Goal: Check status

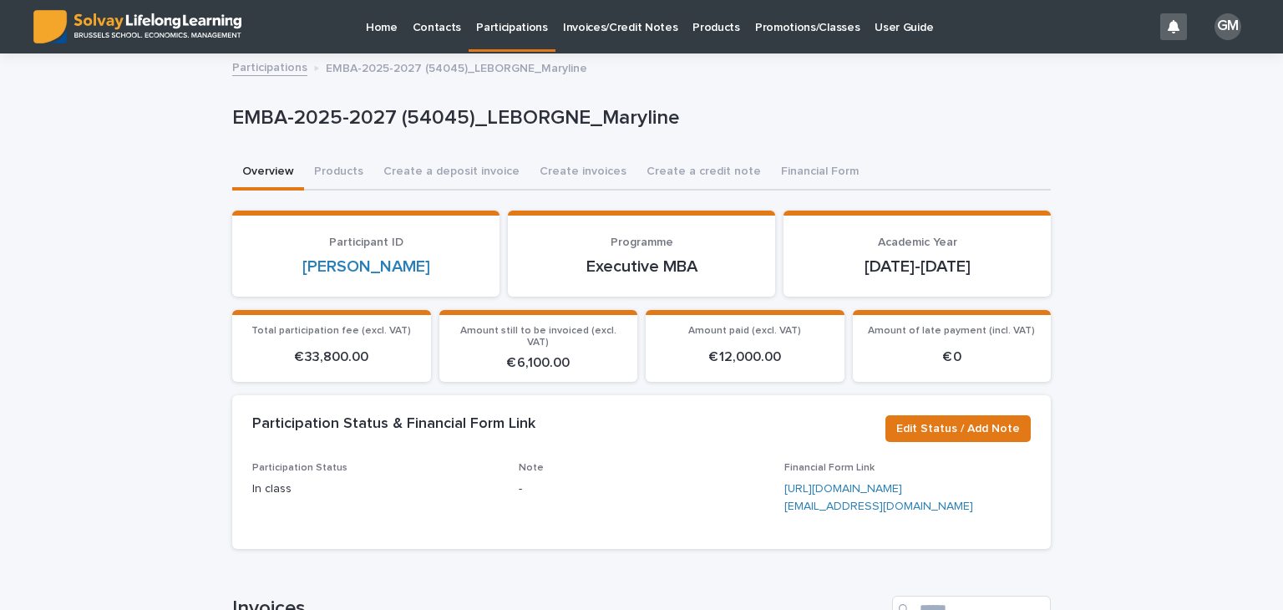
click at [605, 31] on p "Invoices/Credit Notes" at bounding box center [620, 17] width 115 height 35
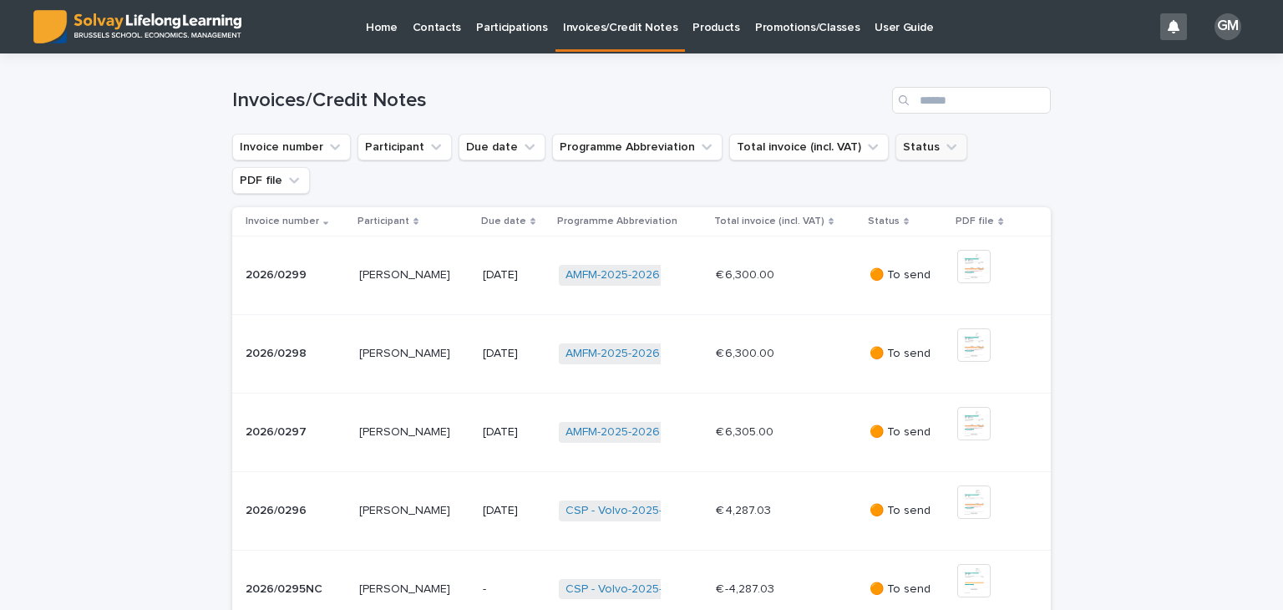
click at [912, 158] on button "Status" at bounding box center [931, 147] width 72 height 27
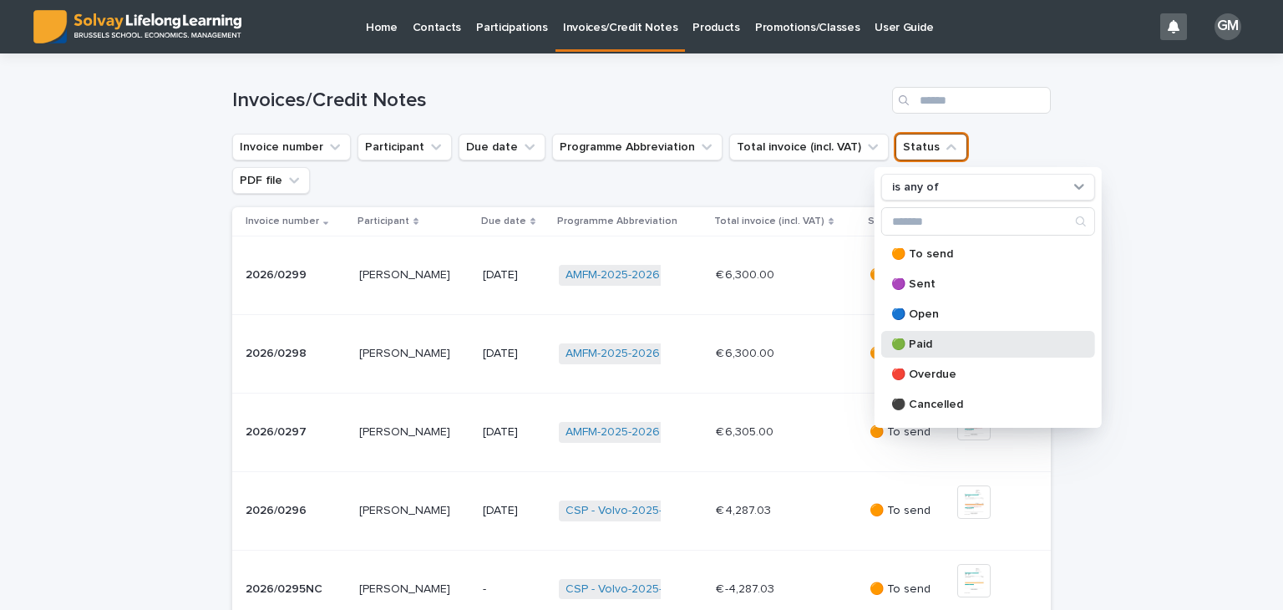
click at [922, 335] on div "🟢 Paid" at bounding box center [988, 344] width 214 height 27
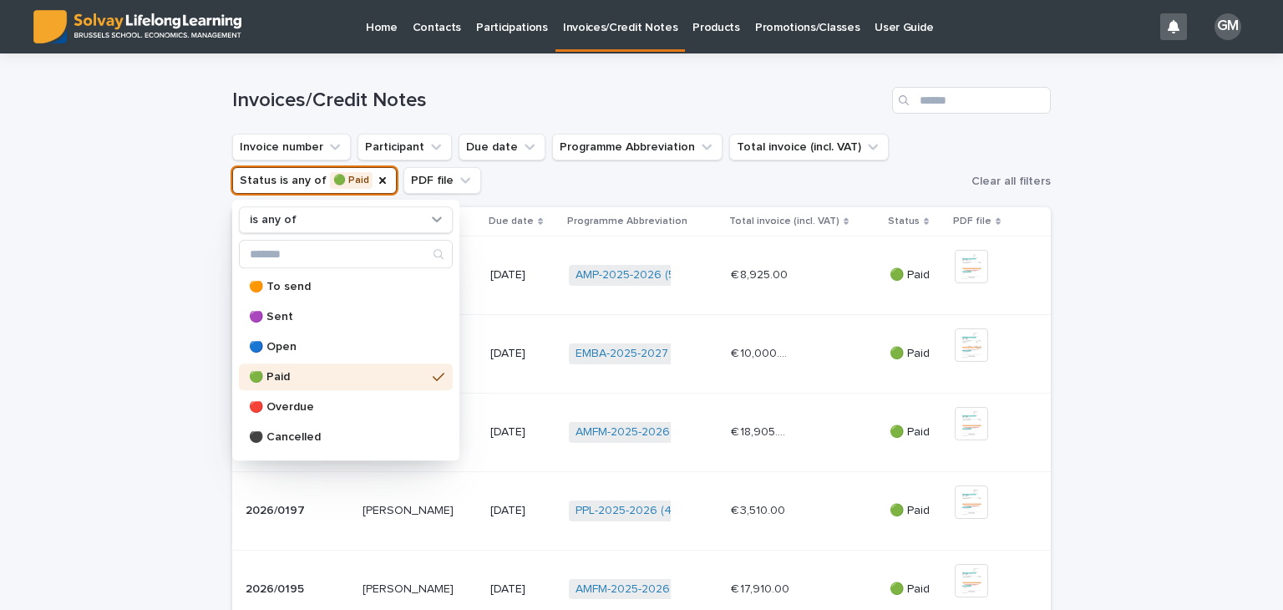
click at [1129, 228] on div "Loading... Saving… Loading... Saving… Invoices/Credit Notes Invoice number Part…" at bounding box center [641, 607] width 1283 height 1108
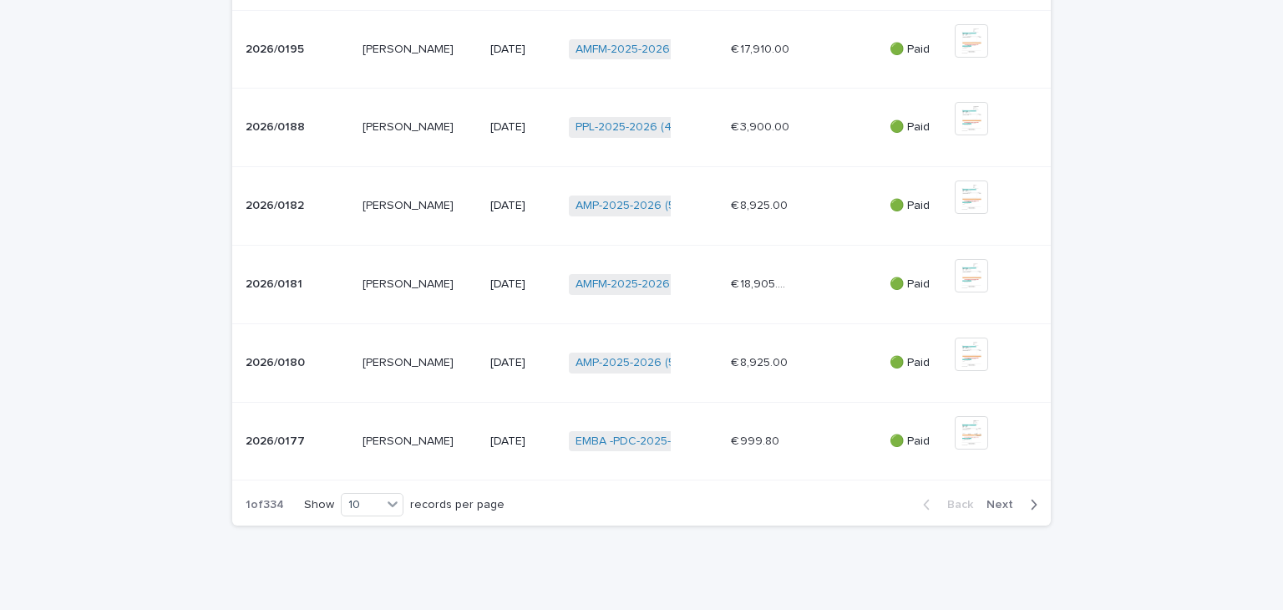
scroll to position [543, 0]
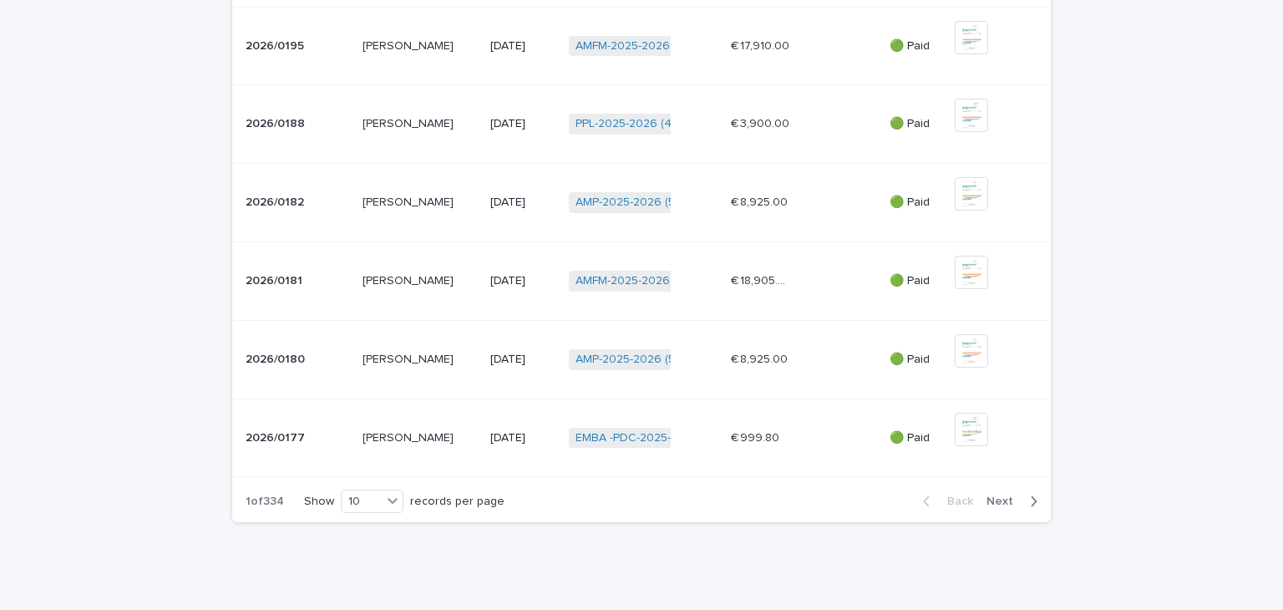
click at [808, 101] on td "€ 3,900.00 € 3,900.00" at bounding box center [803, 124] width 159 height 79
